Goal: Task Accomplishment & Management: Complete application form

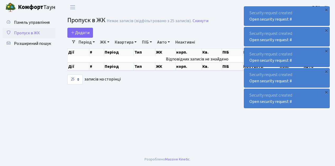
select select "25"
click at [84, 34] on span "Додати" at bounding box center [80, 33] width 19 height 6
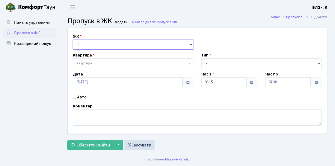
click at [90, 45] on select "- [STREET_ADDRESS][PERSON_NAME]" at bounding box center [133, 45] width 120 height 10
select select "317"
click at [73, 40] on select "- ВЛ1, Ужгородський пров., 4/1 ВЛ2, Голосіївський просп., 76 ВЛ3, пр.Голосіївсь…" at bounding box center [133, 45] width 120 height 10
select select
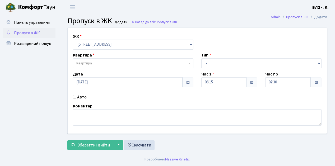
click at [99, 64] on span "Квартира" at bounding box center [131, 63] width 110 height 5
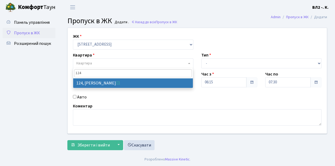
type input "124"
select select "38308"
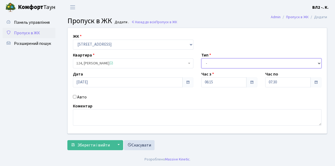
click at [218, 63] on select "- Доставка Таксі Гості Сервіс" at bounding box center [261, 63] width 120 height 10
select select "1"
click at [201, 58] on select "- Доставка Таксі Гості Сервіс" at bounding box center [261, 63] width 120 height 10
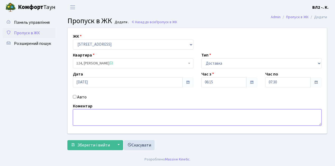
click at [94, 116] on textarea at bounding box center [197, 117] width 248 height 16
type textarea "Time Eat"
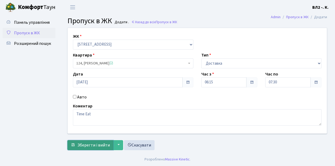
click at [95, 144] on span "Зберегти і вийти" at bounding box center [93, 145] width 32 height 6
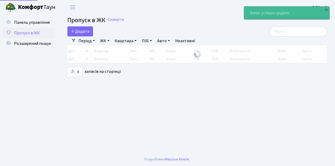
select select "25"
